Goal: Complete application form: Complete application form

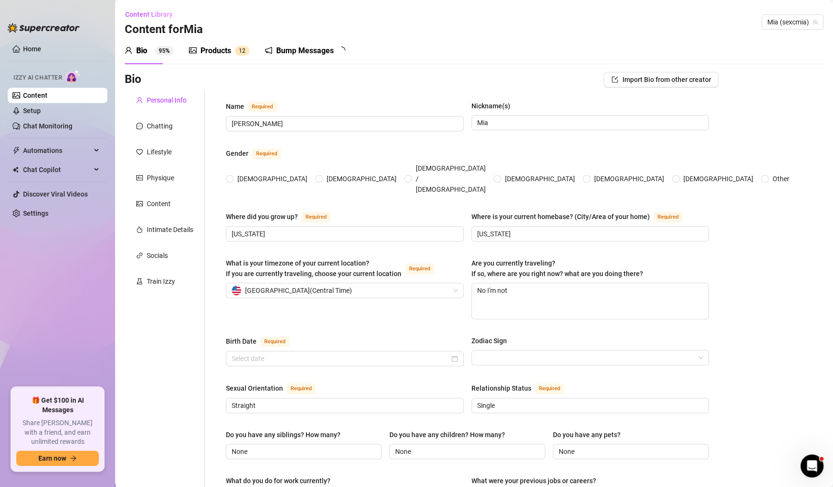
type input "[PERSON_NAME]"
type input "Mia"
type input "[US_STATE]"
type textarea "No I'm not"
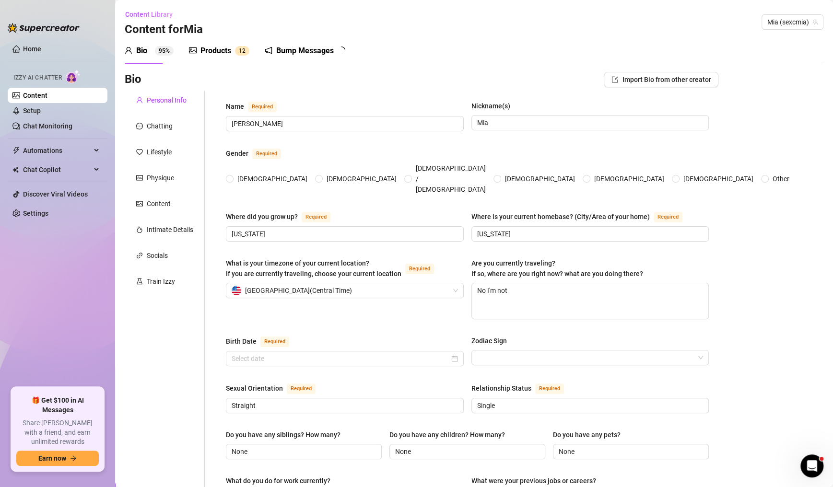
type input "Straight"
type input "Single"
type input "None"
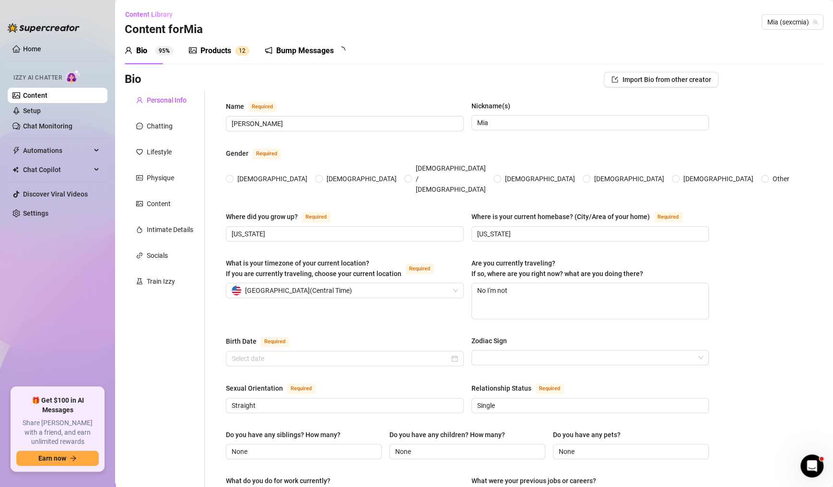
type input "content creator and gamer"
type input "N/A"
type input "College"
type input "i’m not super religious, bby, but i believe in being kind, grateful, and puttin…"
type input "i’m all about living authentically, loving fully, and letting people be who the…"
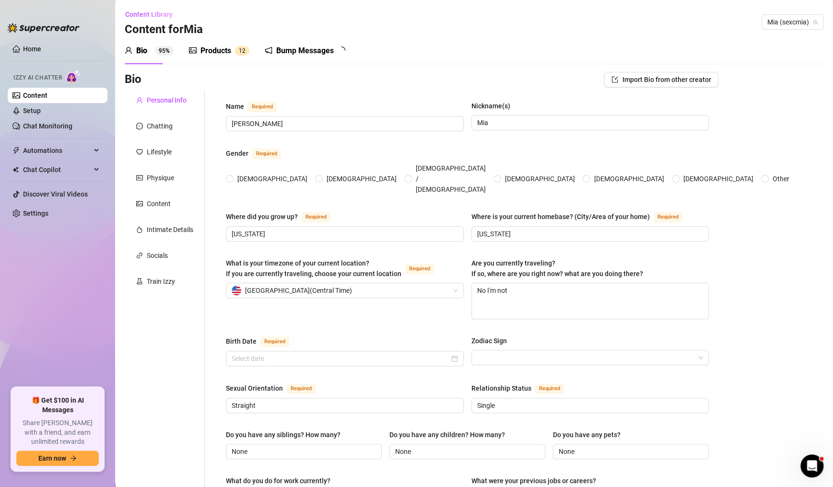
type textarea "my big dream is to be a full-time streamer and build a little community of game…"
type textarea "one time i was baking cookies and got so distracted by a Fortnite match that i …"
type textarea "– i can quote almost every episode of new girl 🐝 – i’m obsessed with baking but…"
type textarea "i’m just a [DEMOGRAPHIC_DATA] girl who loves games, sweets, and a little spice …"
radio input "true"
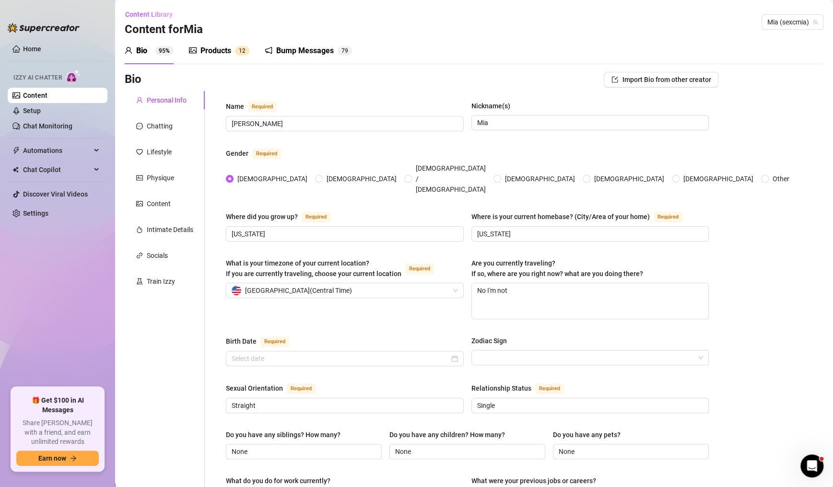
click at [770, 25] on span "Mia (sexcmia)" at bounding box center [793, 22] width 50 height 14
type input "unf"
click at [785, 49] on div "[PERSON_NAME] ( unfilteredjohn )" at bounding box center [748, 42] width 128 height 16
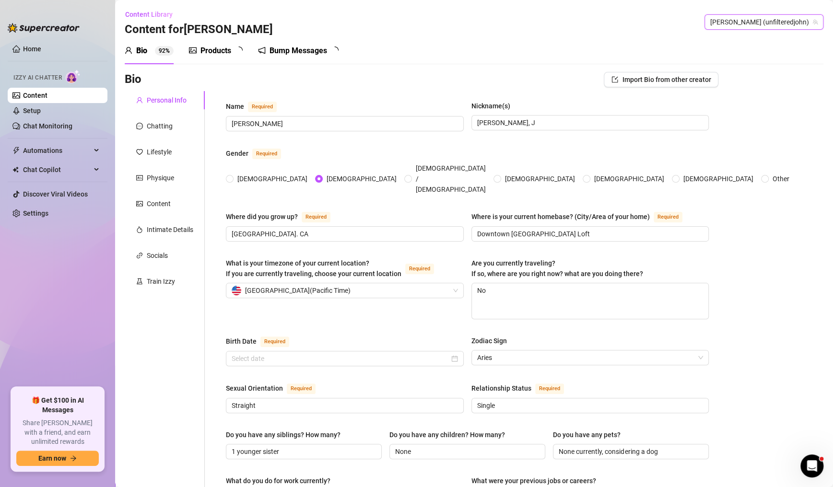
radio input "true"
type input "[DATE]"
click at [785, 25] on span "[PERSON_NAME] (unfilteredjohn)" at bounding box center [763, 22] width 107 height 14
type input "[PERSON_NAME]"
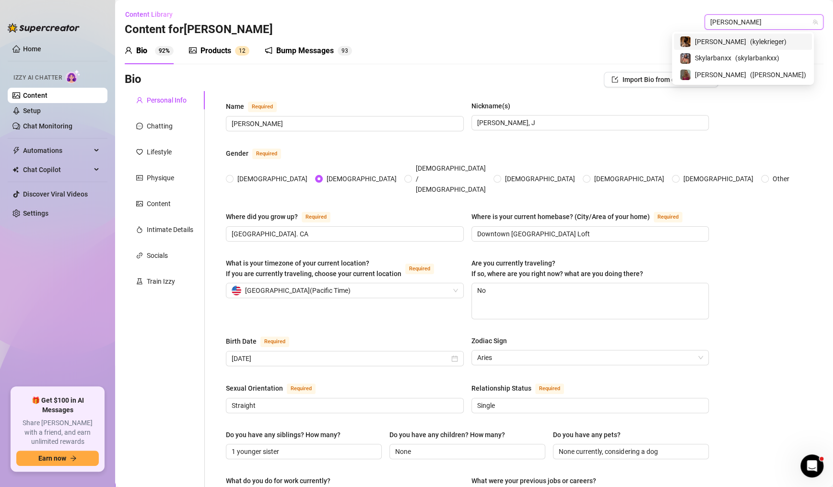
click at [792, 45] on div "[PERSON_NAME] ( kylekrieger )" at bounding box center [743, 42] width 127 height 12
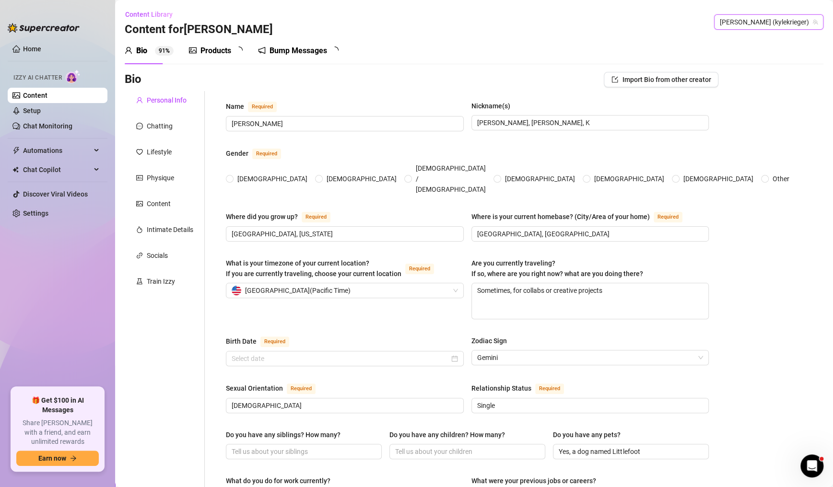
type input "[PERSON_NAME]"
type input "[PERSON_NAME], [PERSON_NAME], K"
type input "[GEOGRAPHIC_DATA], [US_STATE]"
type input "[GEOGRAPHIC_DATA], [GEOGRAPHIC_DATA]"
type textarea "Sometimes, for collabs or creative projects"
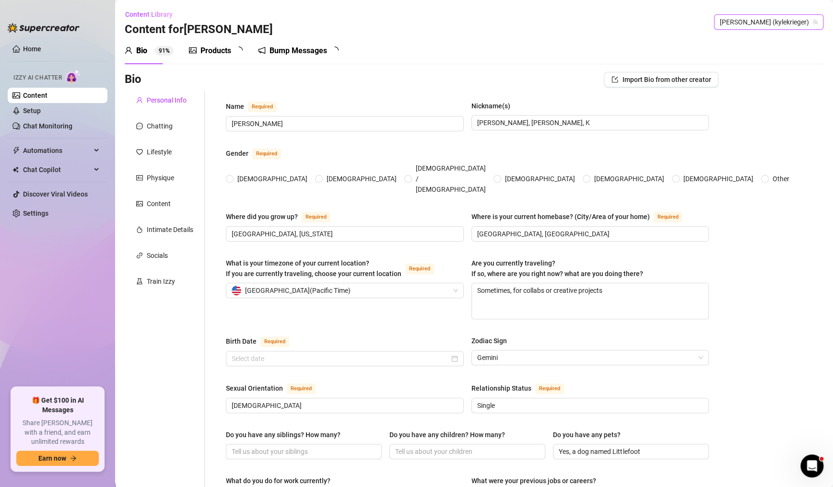
type input "[DEMOGRAPHIC_DATA]"
type input "Single"
type input "Yes, a dog named Littlefoot"
type input "OnlyFans creator, hairdresser, content producer"
type input "[PERSON_NAME], blogger, YouTuber, fitness influencer"
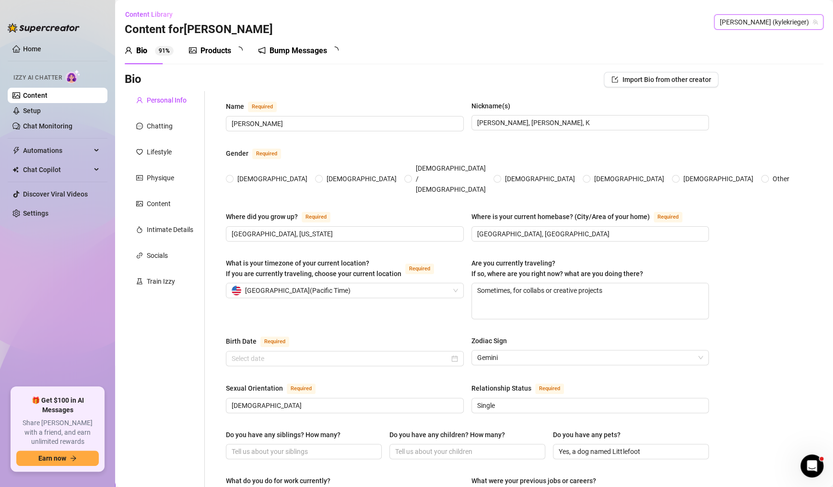
type input "Film school graduate"
type input "Progressive, open-minded, equality focused"
type textarea "Keep creating luxury-level erotic art, travel more, make short films that inspi…"
type textarea "Accidentally cut my own hair too short right before a red carpet event — had to…"
type textarea "I’m sober, I’ve run multiple marathons, and I once wanted to be a school teacher"
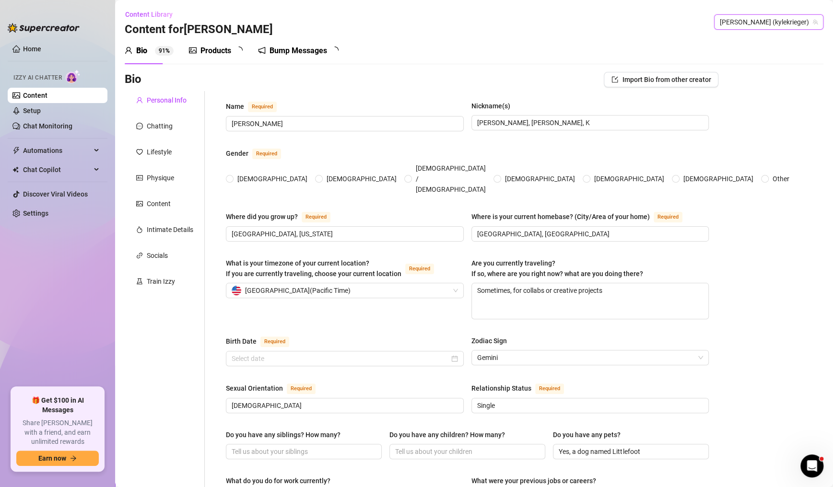
type textarea "My thigh tattoos — “Surrender” and “Salt Water” — are a reminder to let go, tru…"
radio input "true"
type input "[DATE]"
click at [776, 28] on span "[PERSON_NAME] (kylekrieger)" at bounding box center [769, 22] width 98 height 14
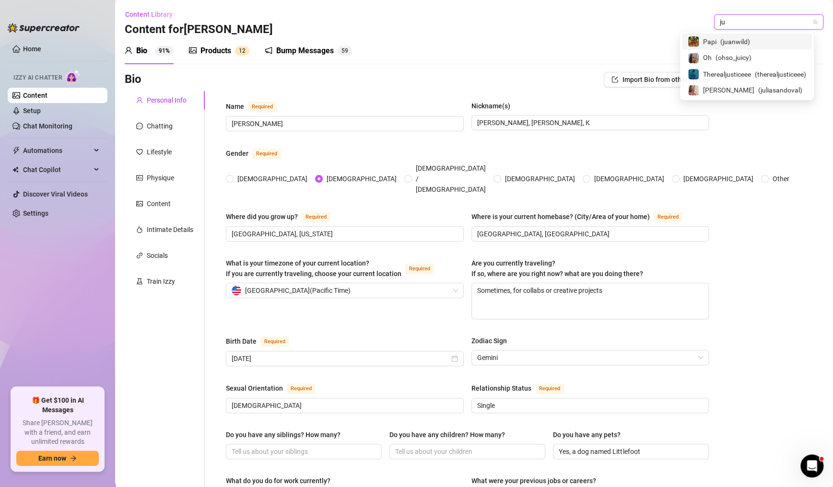
type input "jua"
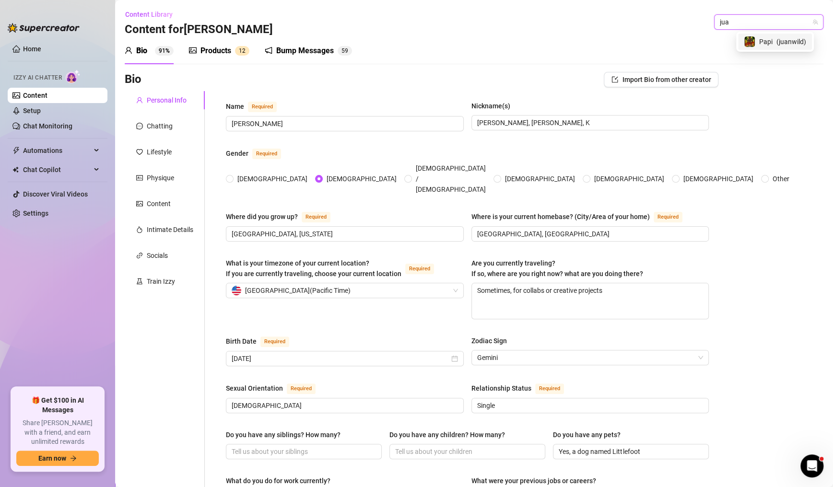
click at [785, 47] on div "Papi ( juanwild )" at bounding box center [775, 42] width 74 height 16
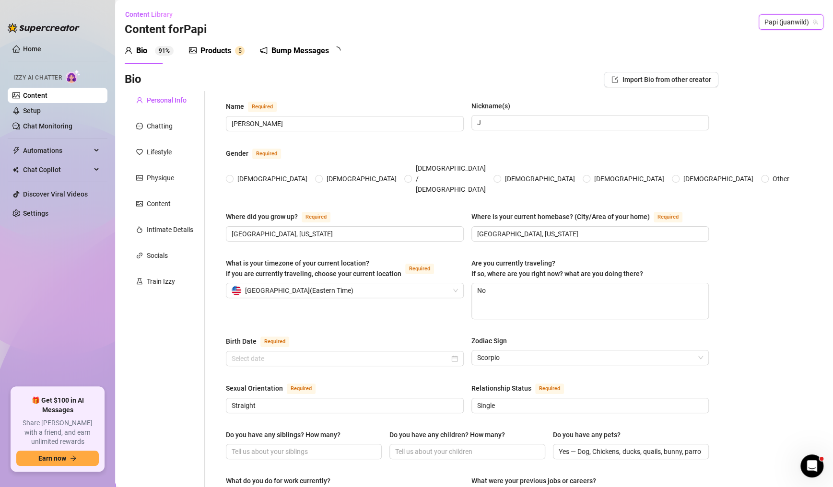
type input "[PERSON_NAME]"
type input "J"
type input "[GEOGRAPHIC_DATA], [US_STATE]"
type textarea "No"
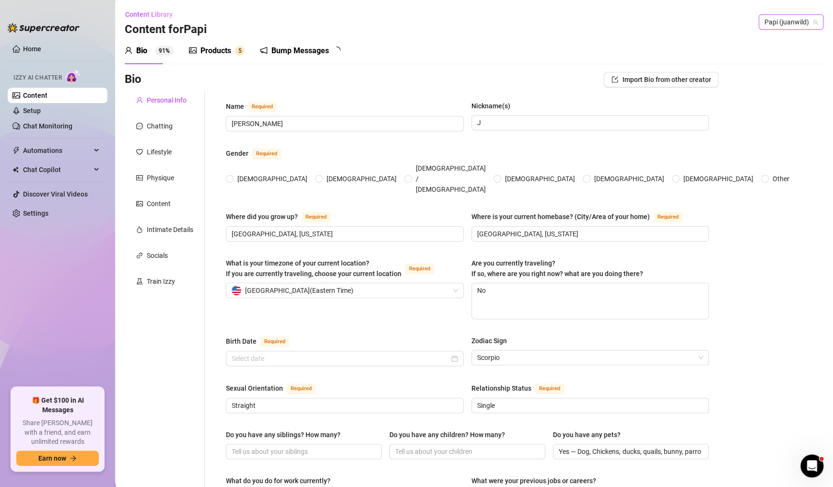
type input "Straight"
type input "Single"
type input "Yes — Dog, Chickens, ducks, quails, bunny, parrot"
type input "OnlyFans creator, part-time personal trainer"
type input "Construction, warehouse, landscaping"
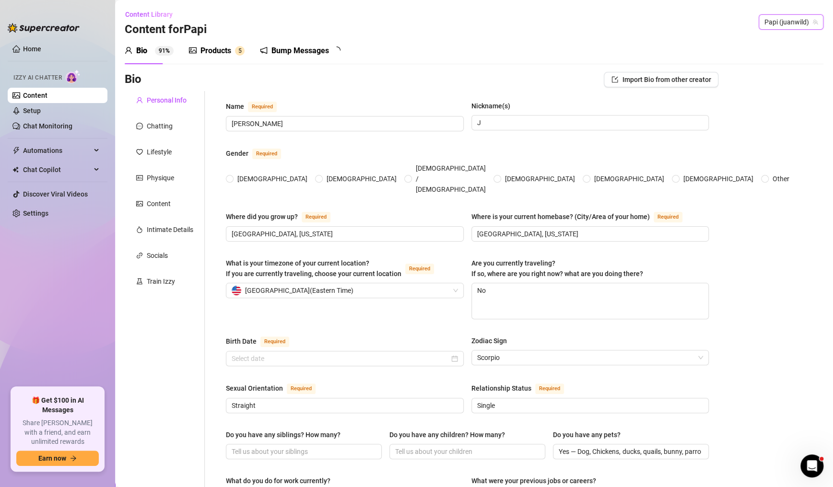
type input "Some college, didn’t finish — focused on work & fitness"
type input "Family-first, hard work, respect, and living fit"
type textarea "Build my brand, stay fit, eventually own a ranch with more animals"
type textarea "Got chased by my own rooster once when I was wasted — I swear he was plotting o…"
type textarea "I raise quails for fun I can cook better than most restaurants I got my first t…"
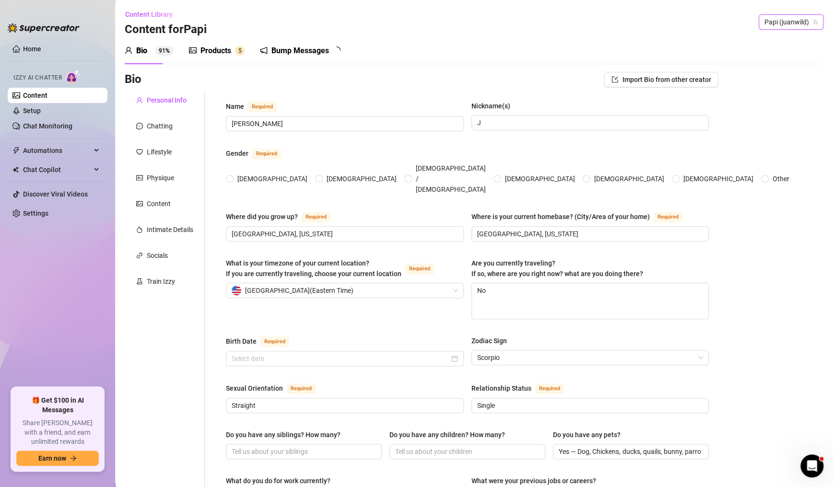
type textarea "Straightforward guy — I keep it real, no BS"
radio input "true"
type input "[DATE]"
click at [793, 24] on span "Papi (juanwild)" at bounding box center [791, 22] width 53 height 14
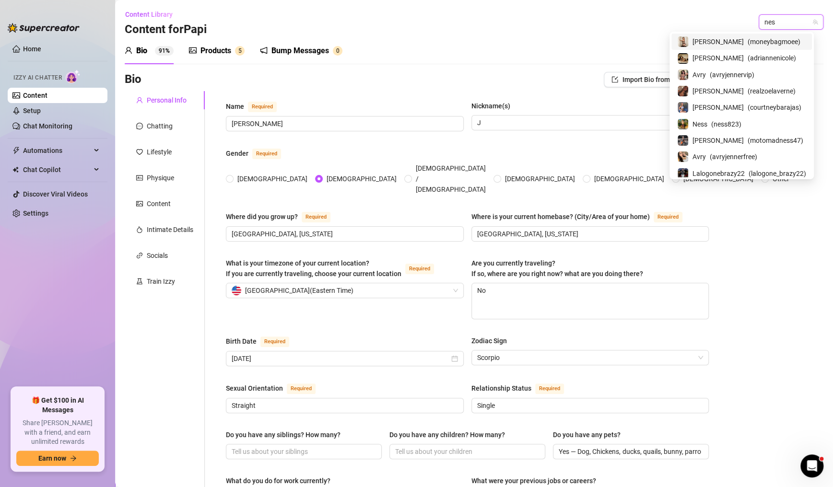
type input "ness"
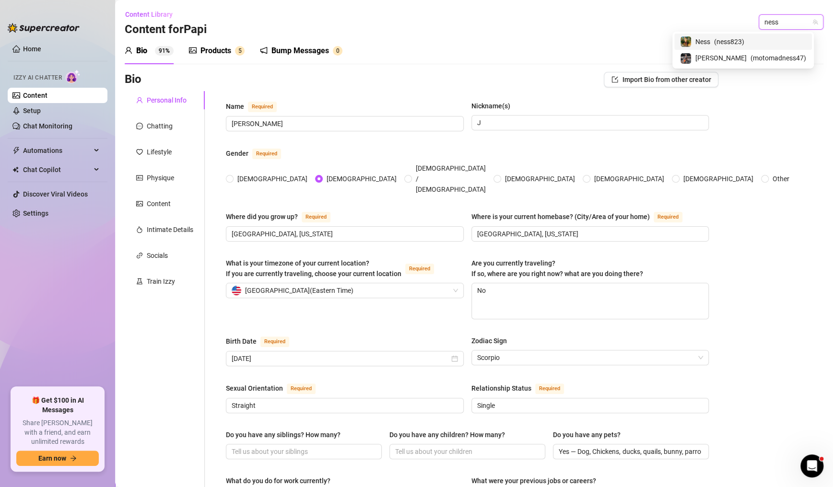
click at [782, 53] on span "( motomadness47 )" at bounding box center [779, 58] width 56 height 11
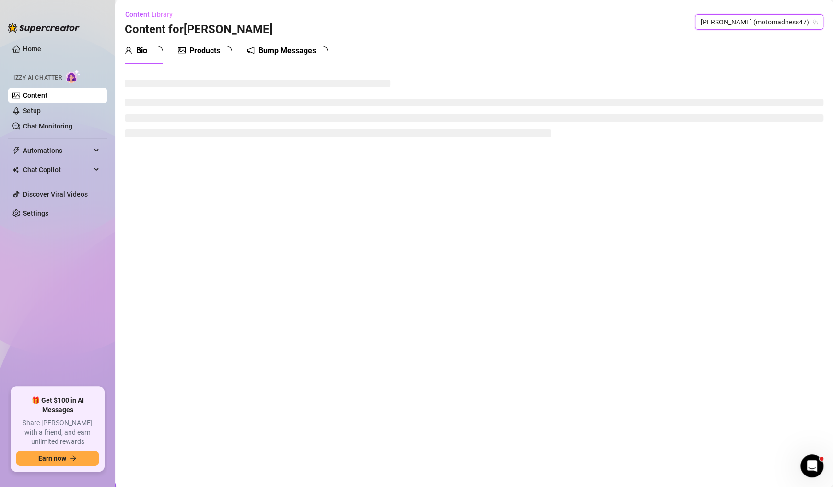
click at [785, 23] on span "[PERSON_NAME] (motomadness47)" at bounding box center [759, 22] width 117 height 14
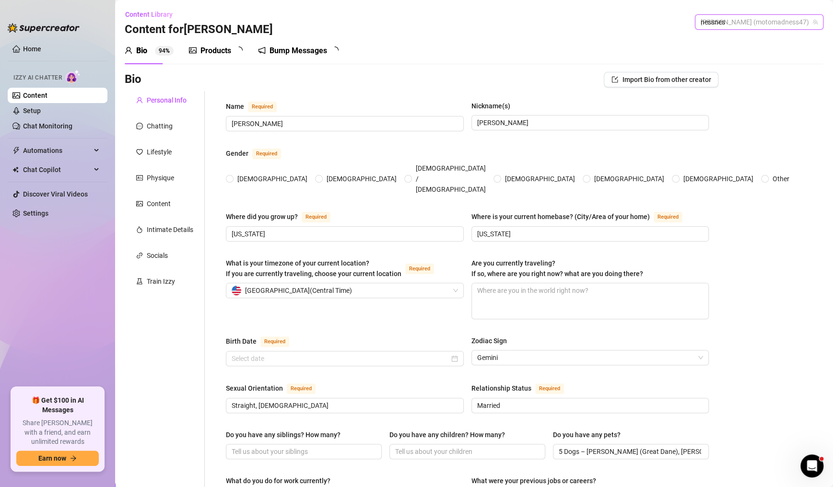
click at [762, 24] on input "nessnes" at bounding box center [755, 22] width 108 height 14
type input "nessness"
radio input "true"
type input "[DATE]"
type input "ness"
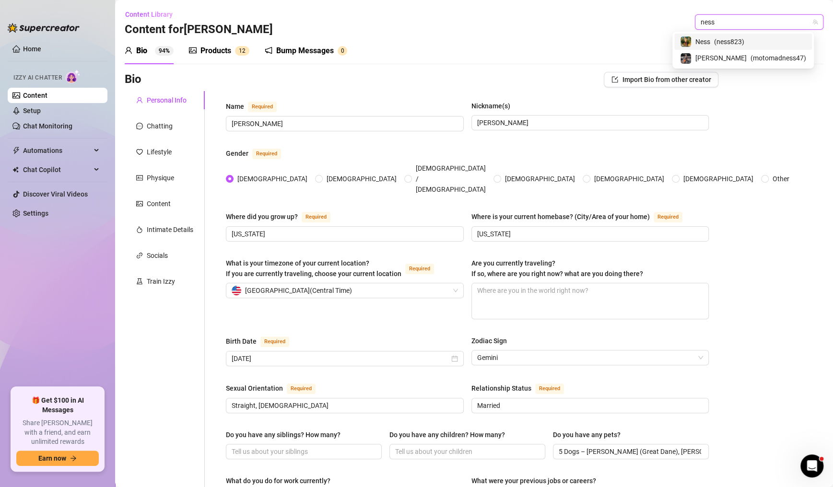
click at [789, 45] on div "Ness ( ness823 )" at bounding box center [743, 42] width 126 height 12
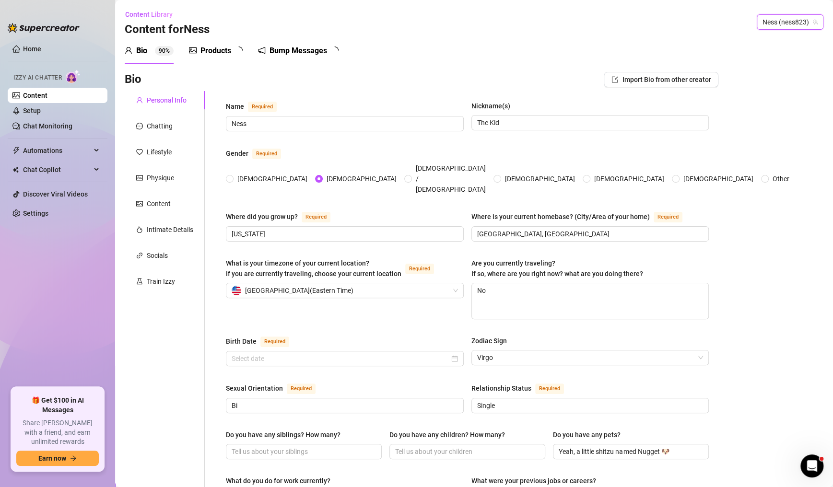
radio input "true"
type input "[DATE]"
